Goal: Check status: Check status

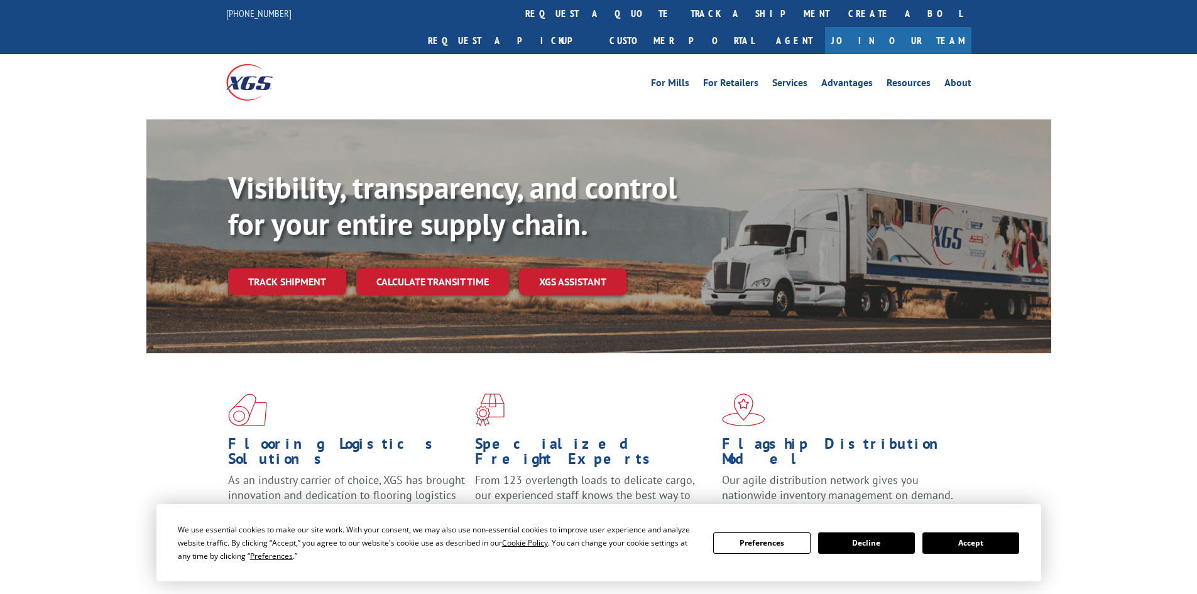
click at [312, 271] on div "Visibility, transparency, and control for your entire supply chain. Track shipm…" at bounding box center [639, 257] width 823 height 175
click at [311, 268] on link "Track shipment" at bounding box center [287, 281] width 118 height 26
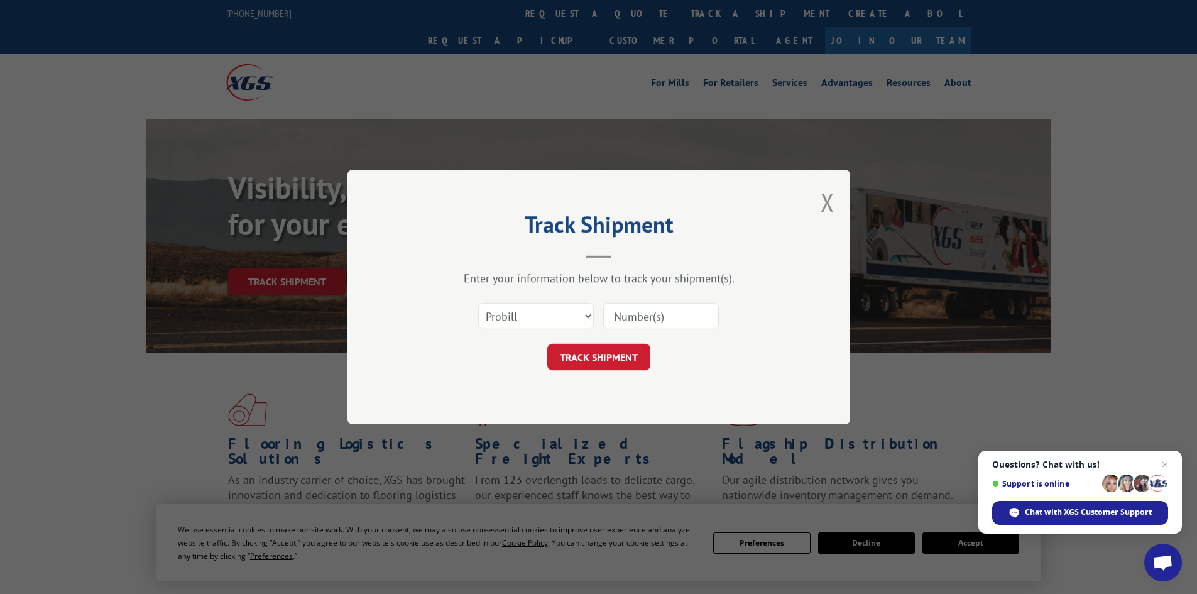
paste input "880212250904"
type input "880212250904"
click at [620, 349] on button "TRACK SHIPMENT" at bounding box center [598, 357] width 103 height 26
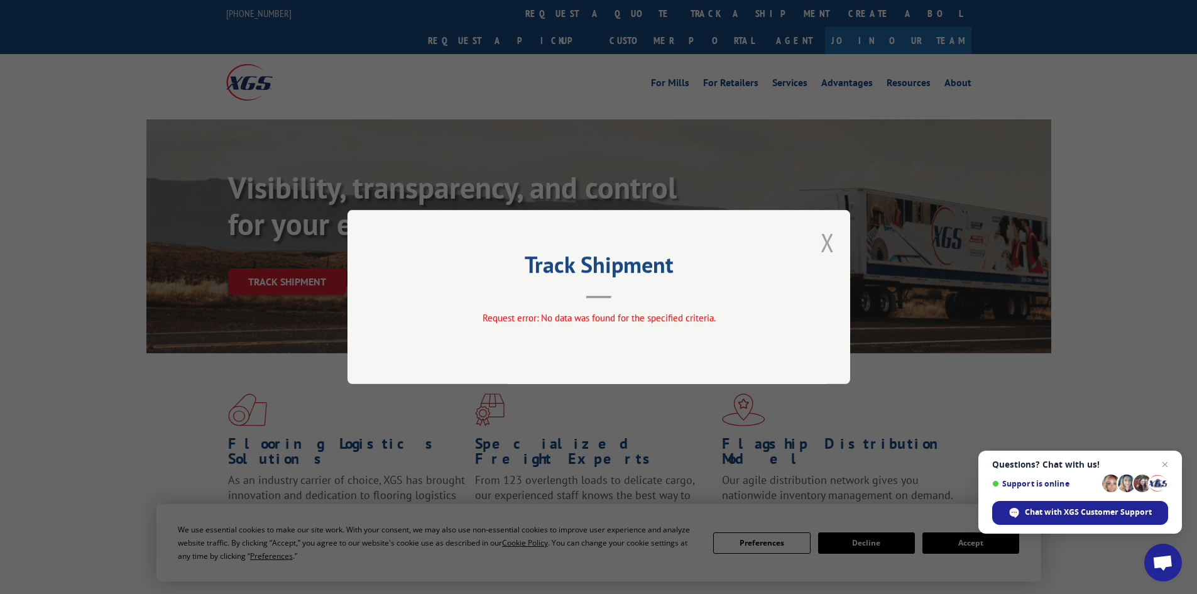
click at [825, 243] on button "Close modal" at bounding box center [828, 242] width 14 height 33
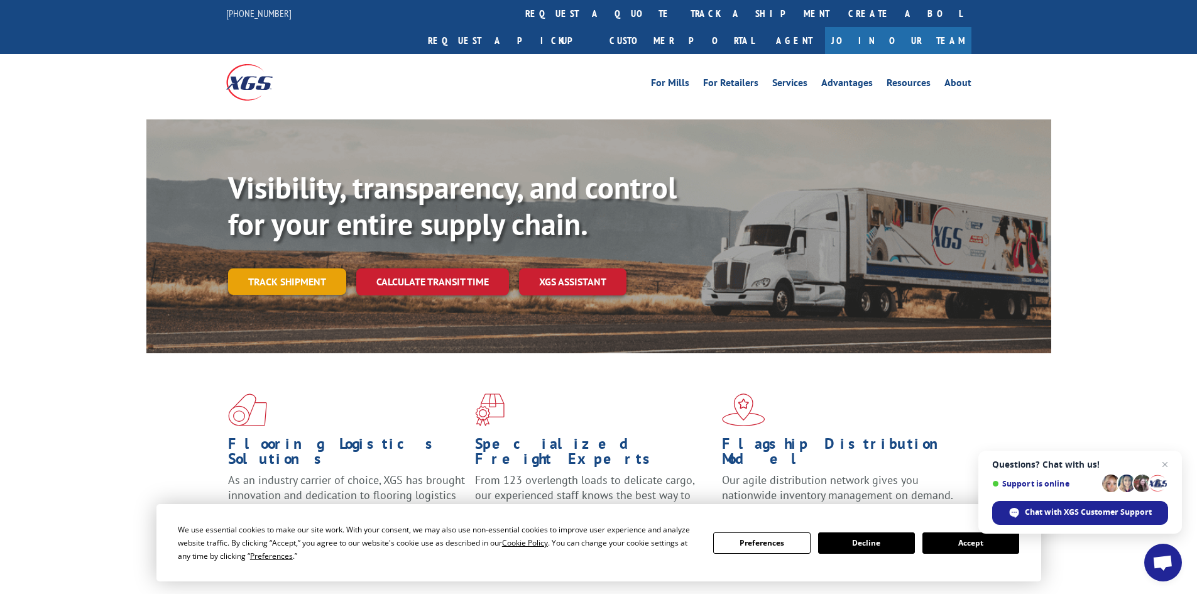
click at [327, 268] on link "Track shipment" at bounding box center [287, 281] width 118 height 26
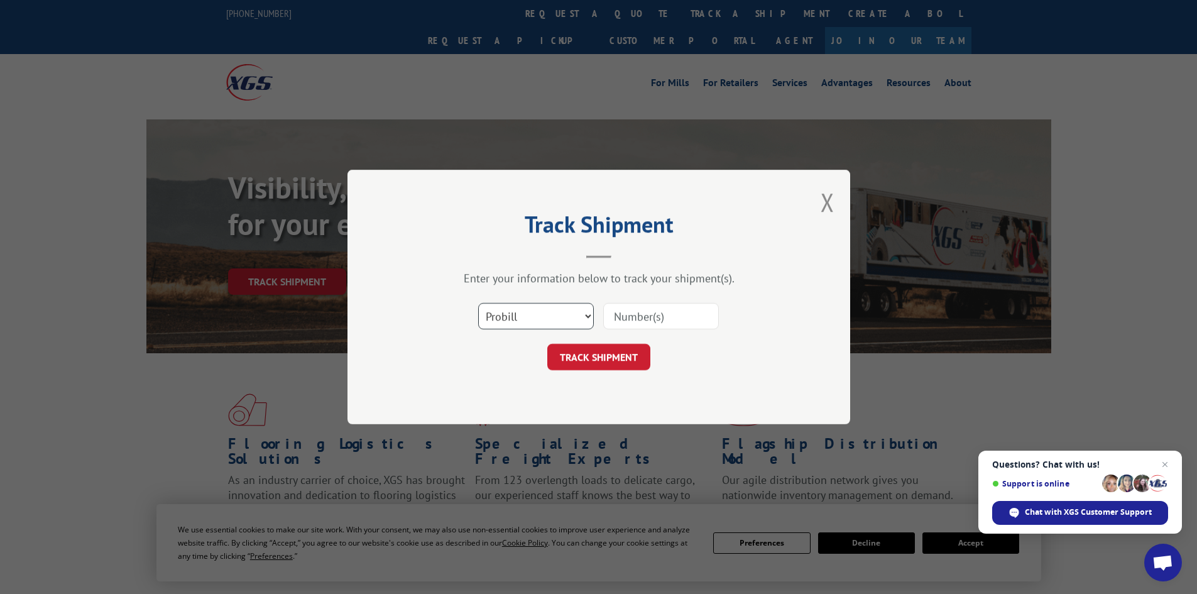
click at [551, 317] on select "Select category... Probill BOL PO" at bounding box center [536, 316] width 116 height 26
select select "bol"
click at [478, 303] on select "Select category... Probill BOL PO" at bounding box center [536, 316] width 116 height 26
paste input "970787"
type input "970787"
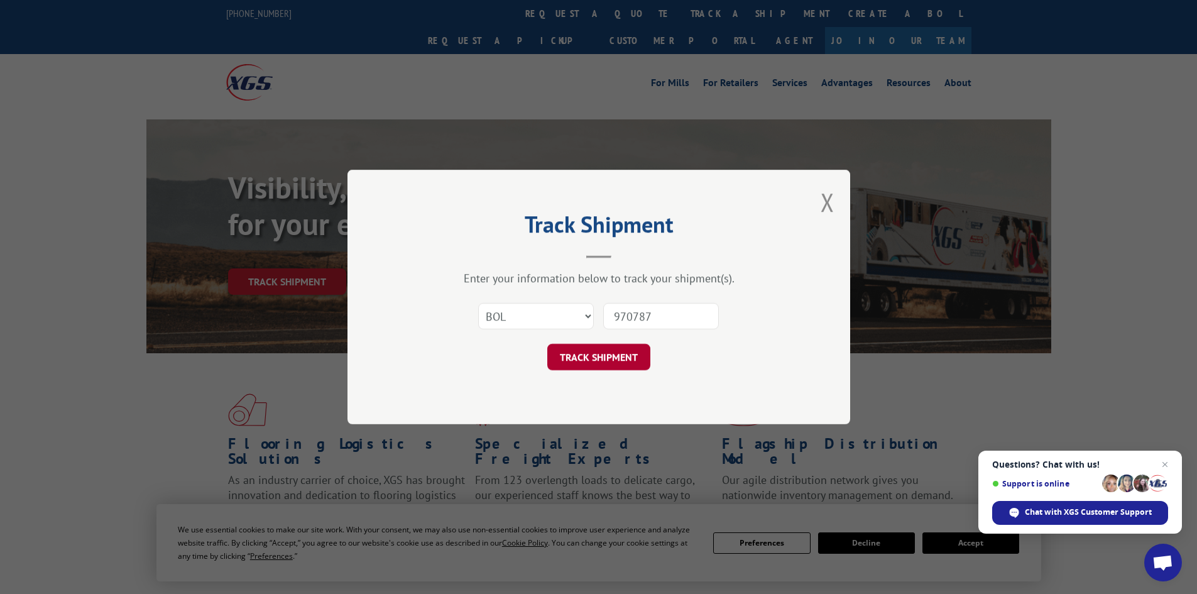
click at [629, 348] on button "TRACK SHIPMENT" at bounding box center [598, 357] width 103 height 26
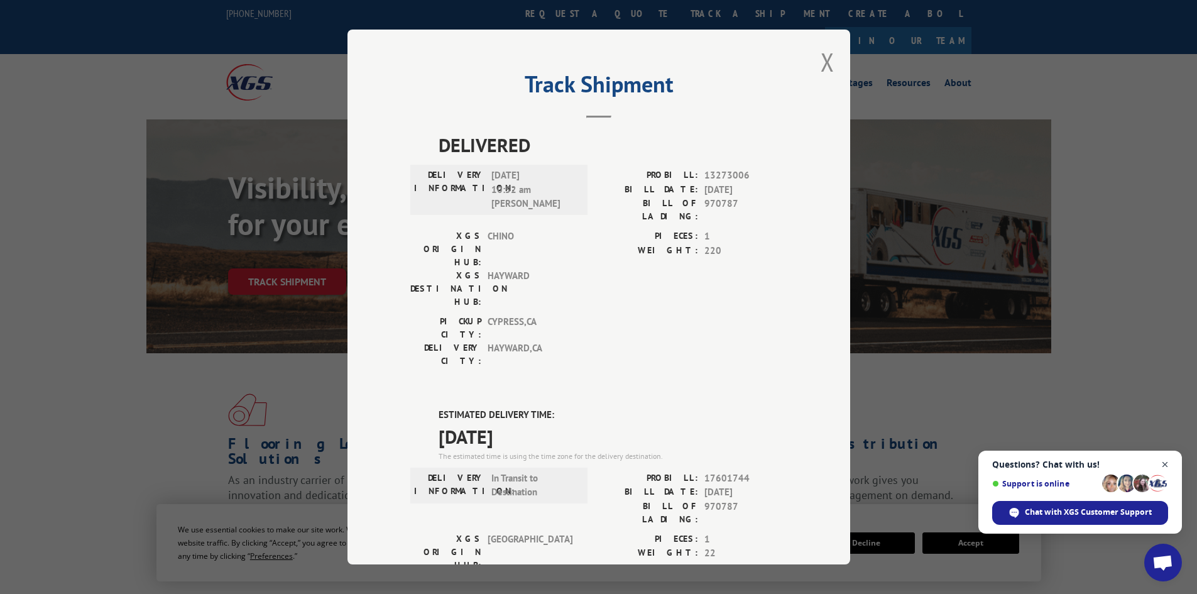
click at [1165, 467] on span "Open chat" at bounding box center [1166, 465] width 16 height 16
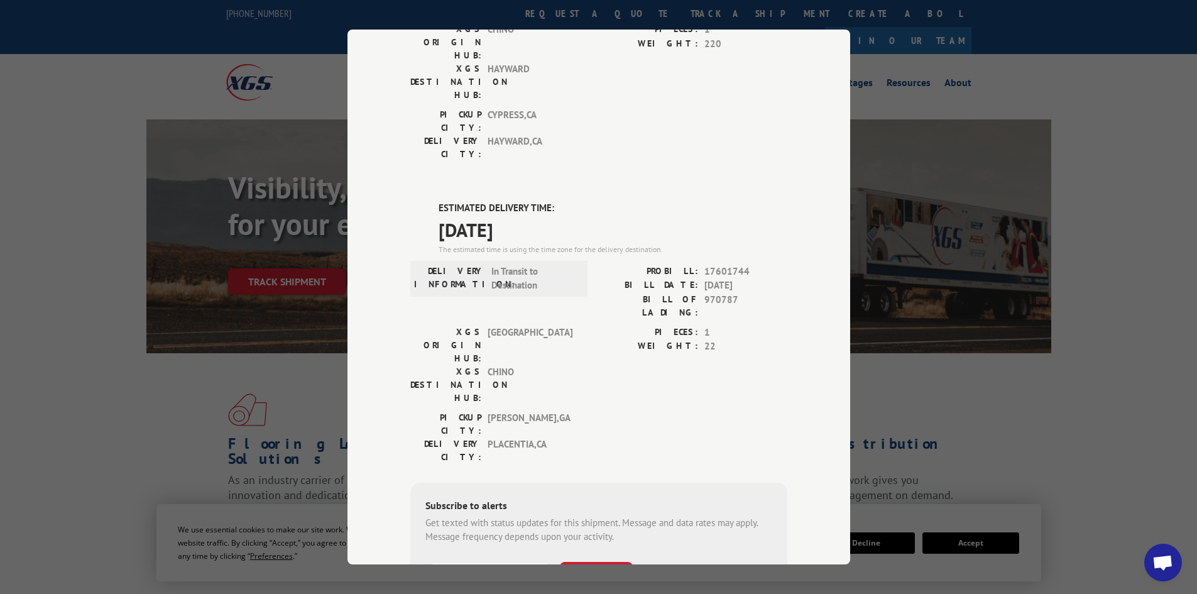
scroll to position [236, 0]
